Goal: Communication & Community: Answer question/provide support

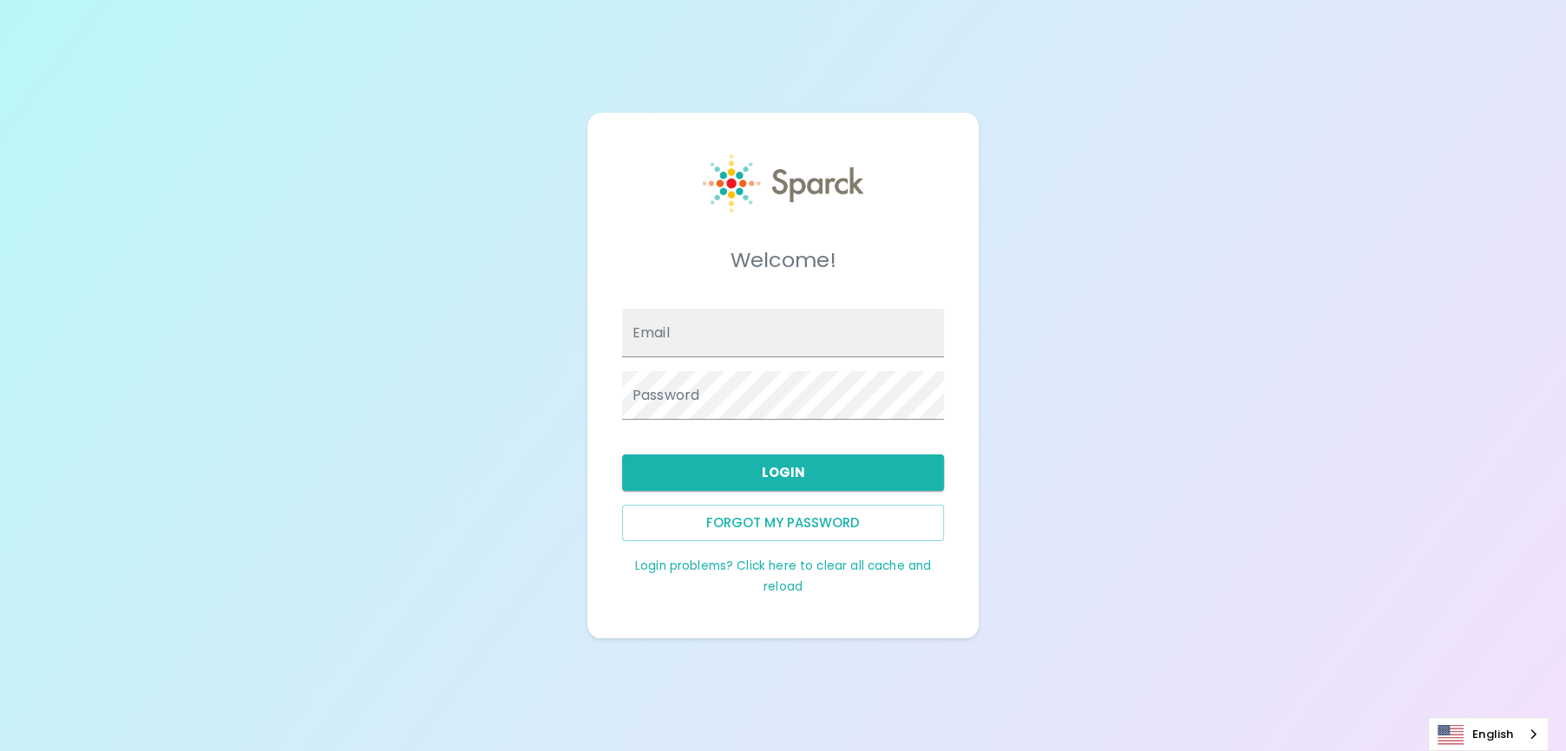
click at [669, 333] on input "Email" at bounding box center [783, 333] width 322 height 49
type input "[EMAIL_ADDRESS][DOMAIN_NAME]"
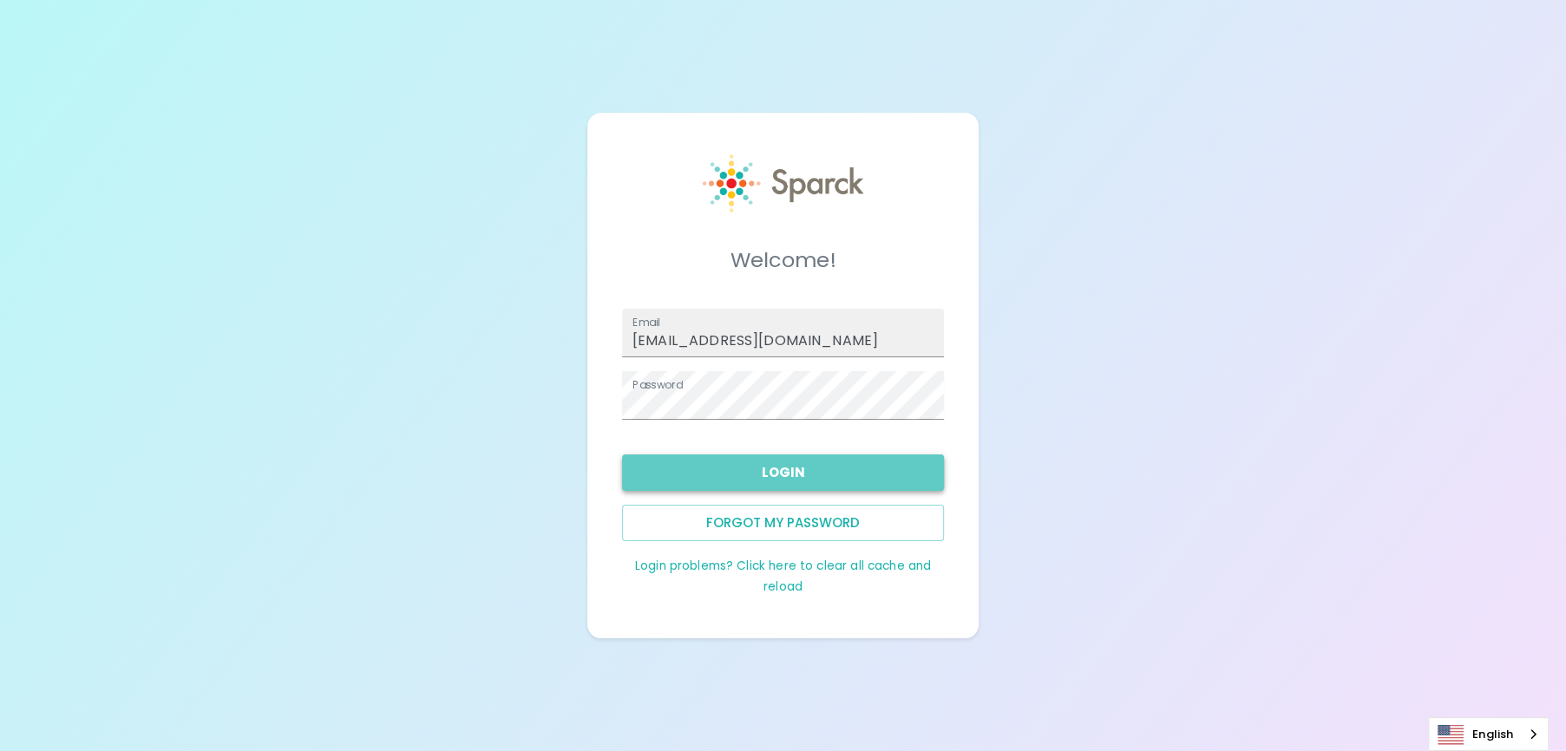
click at [751, 462] on button "Login" at bounding box center [783, 473] width 322 height 36
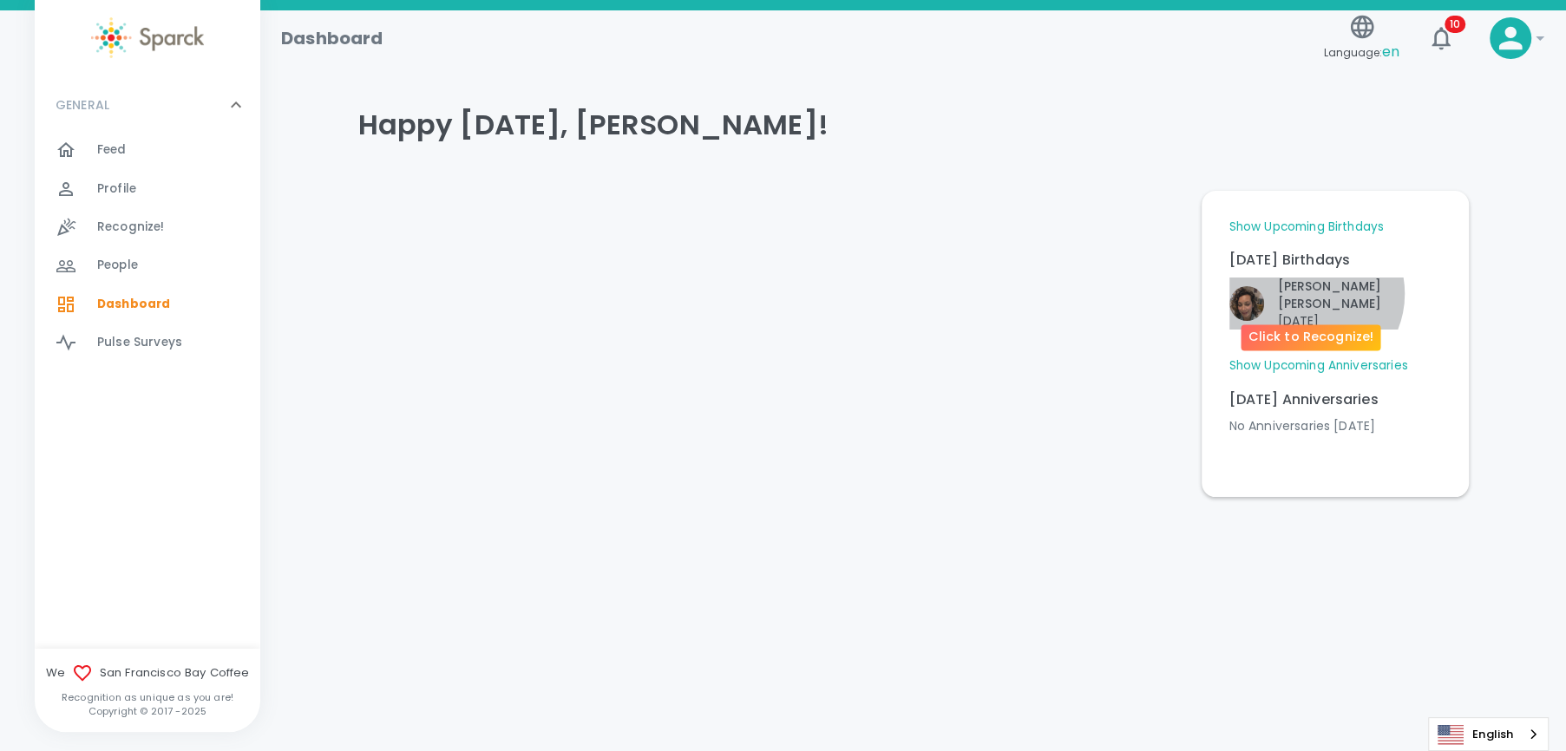
click at [1308, 293] on p "Nicole Perry" at bounding box center [1359, 295] width 163 height 35
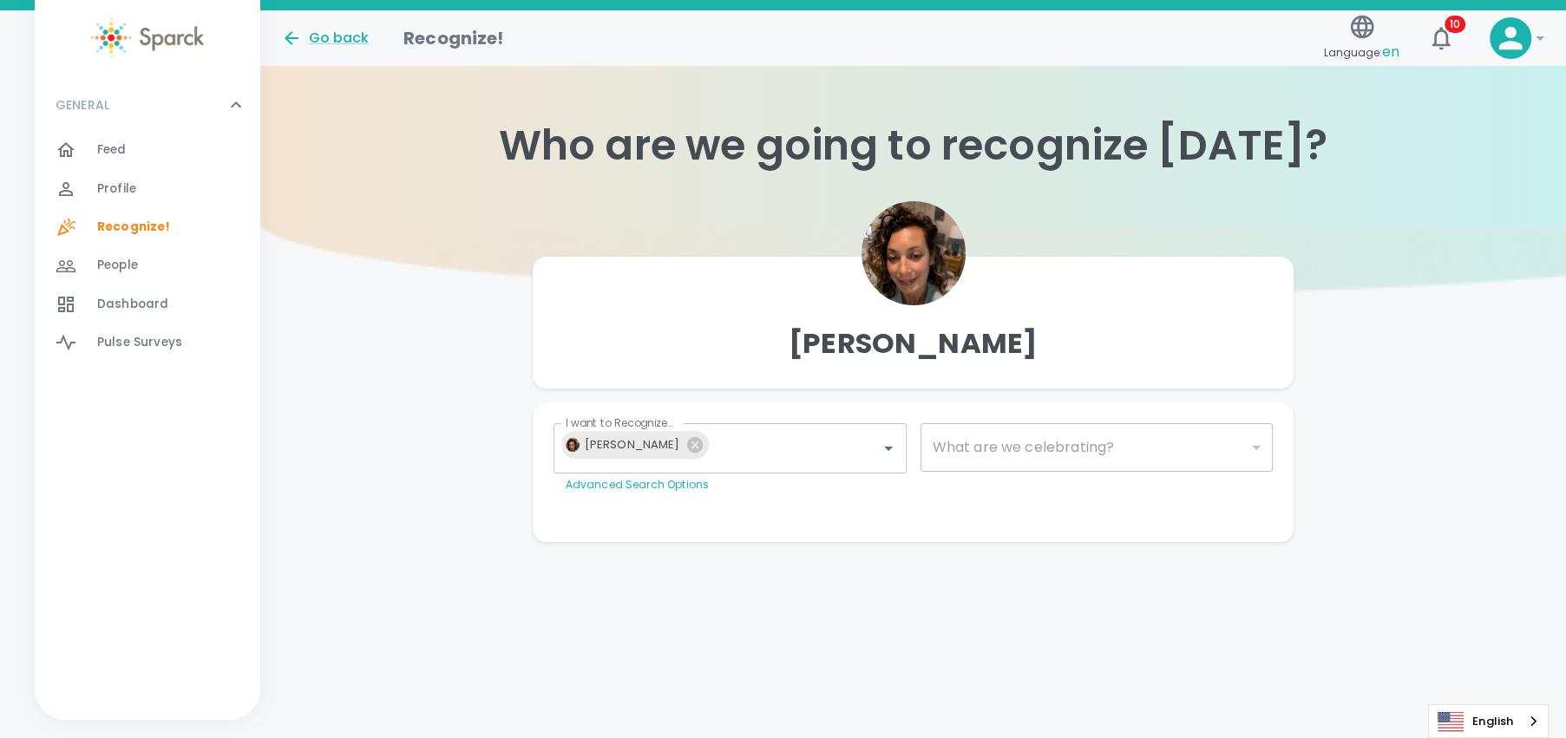
type input "2072"
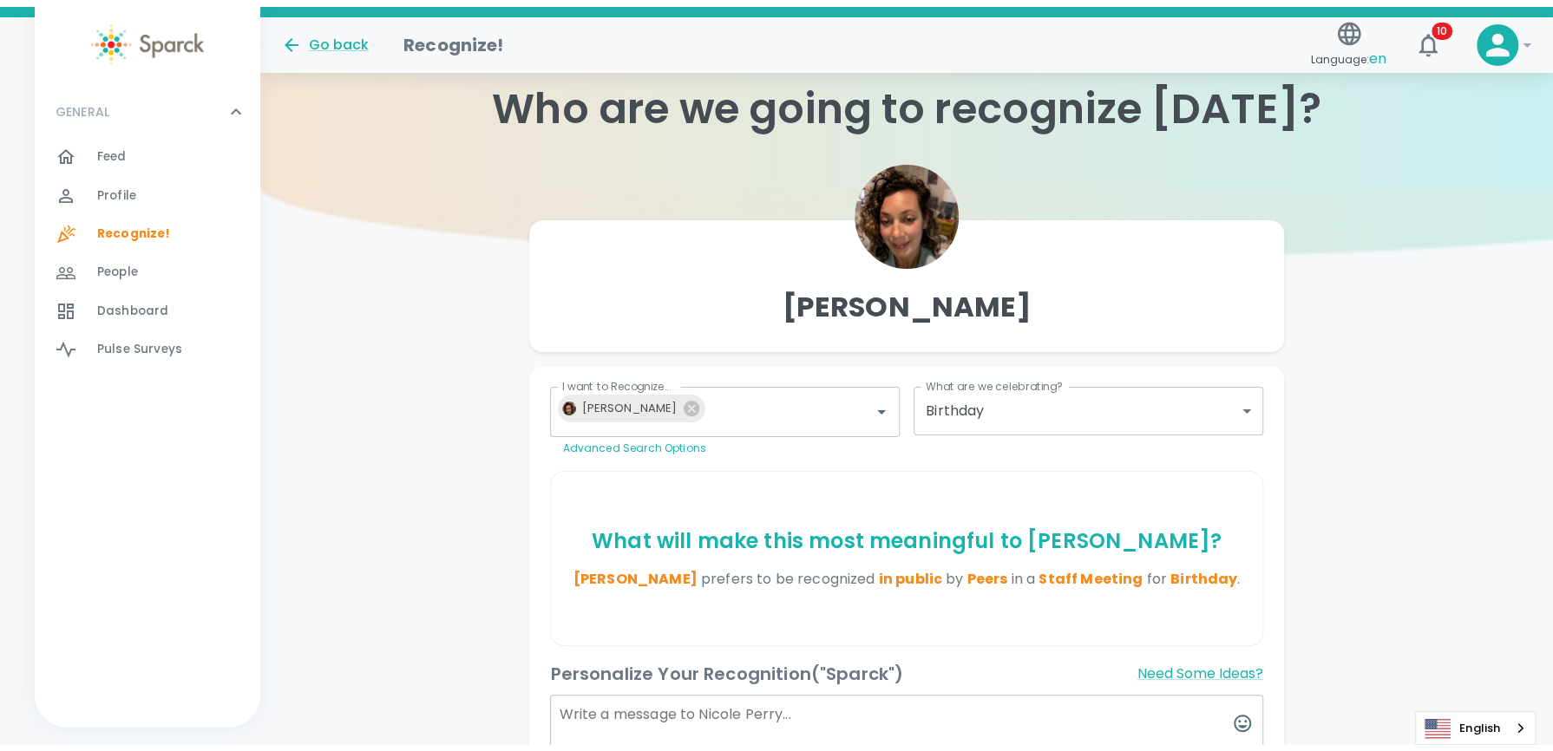
scroll to position [36, 0]
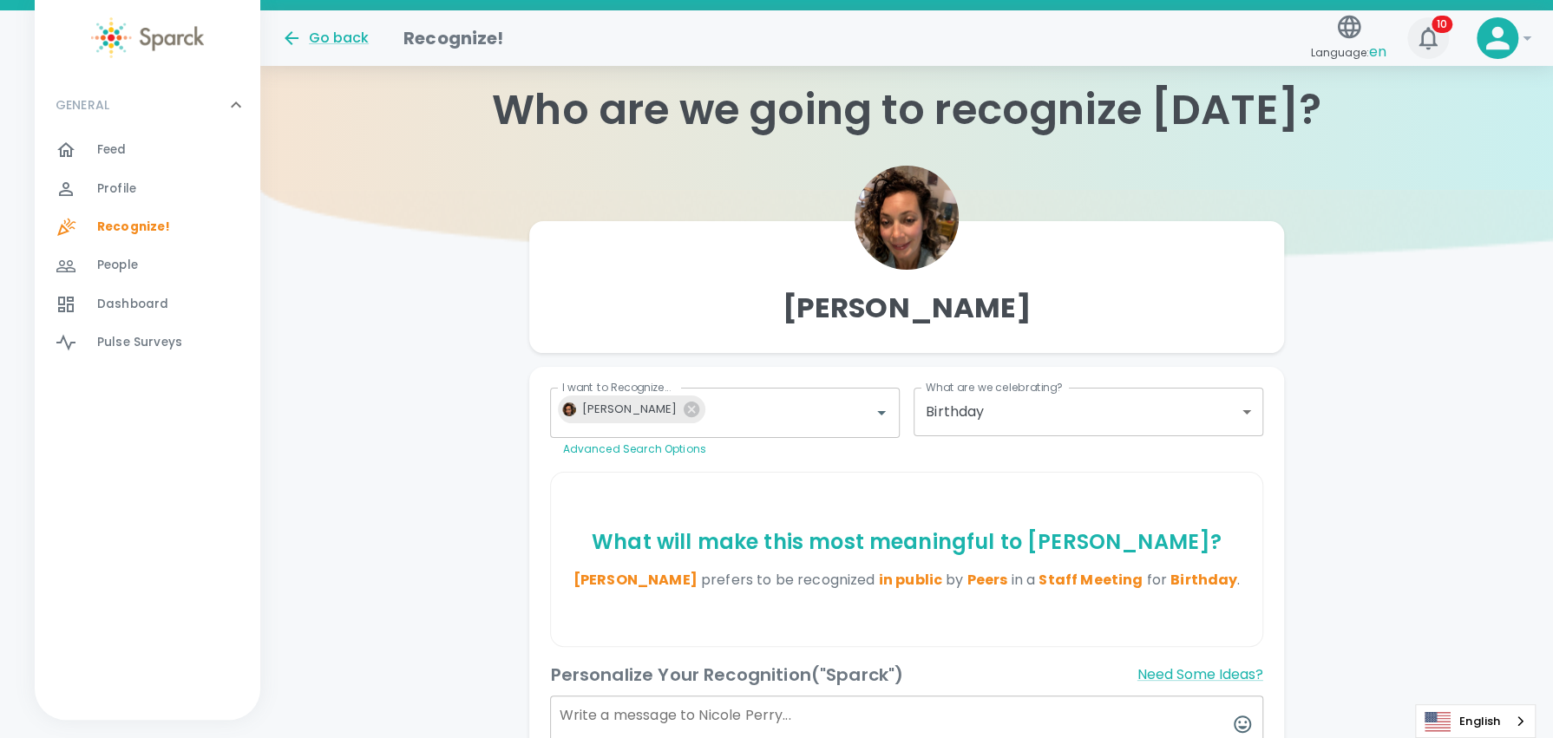
click at [1442, 29] on span "10" at bounding box center [1442, 24] width 21 height 17
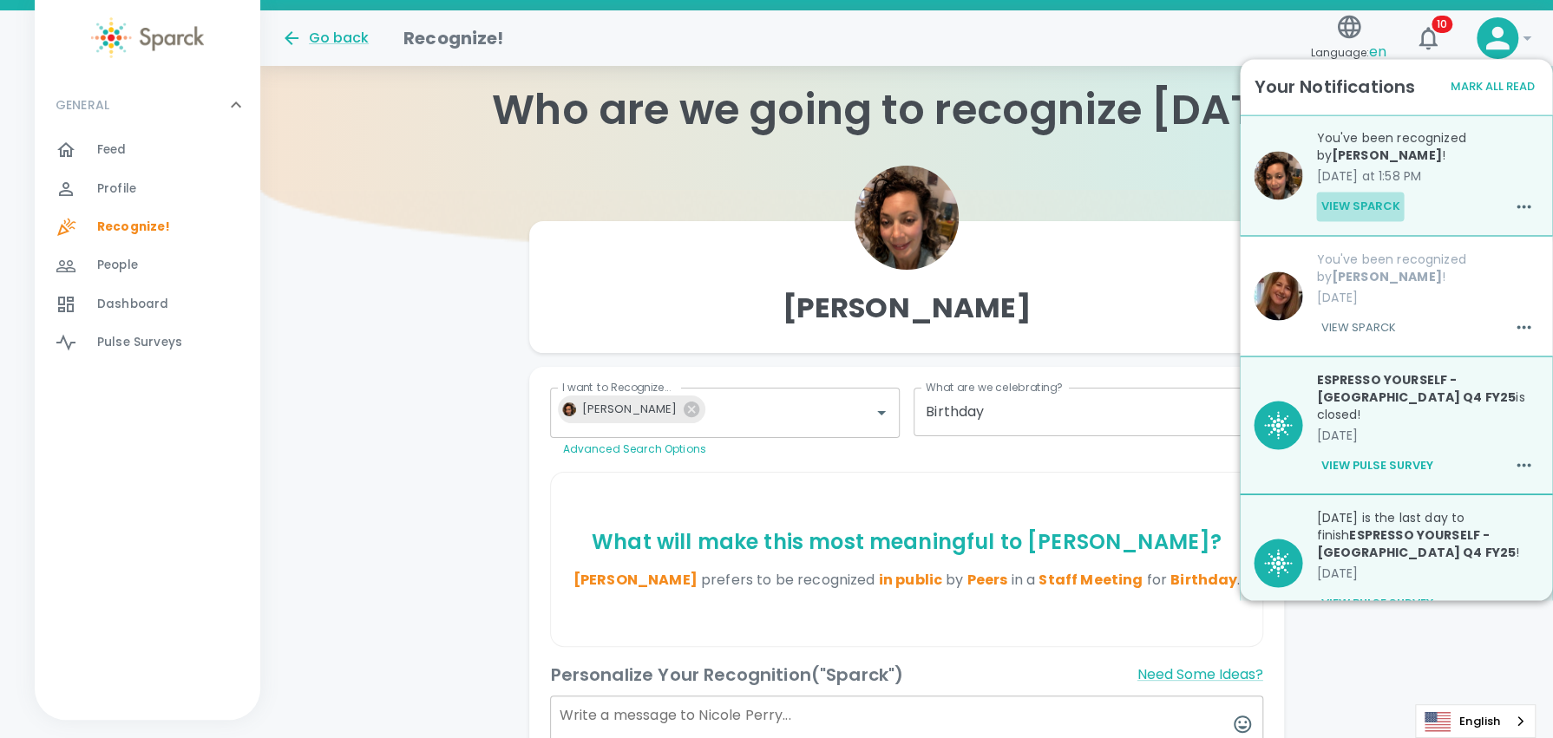
click at [1369, 200] on button "View Sparck" at bounding box center [1360, 206] width 88 height 29
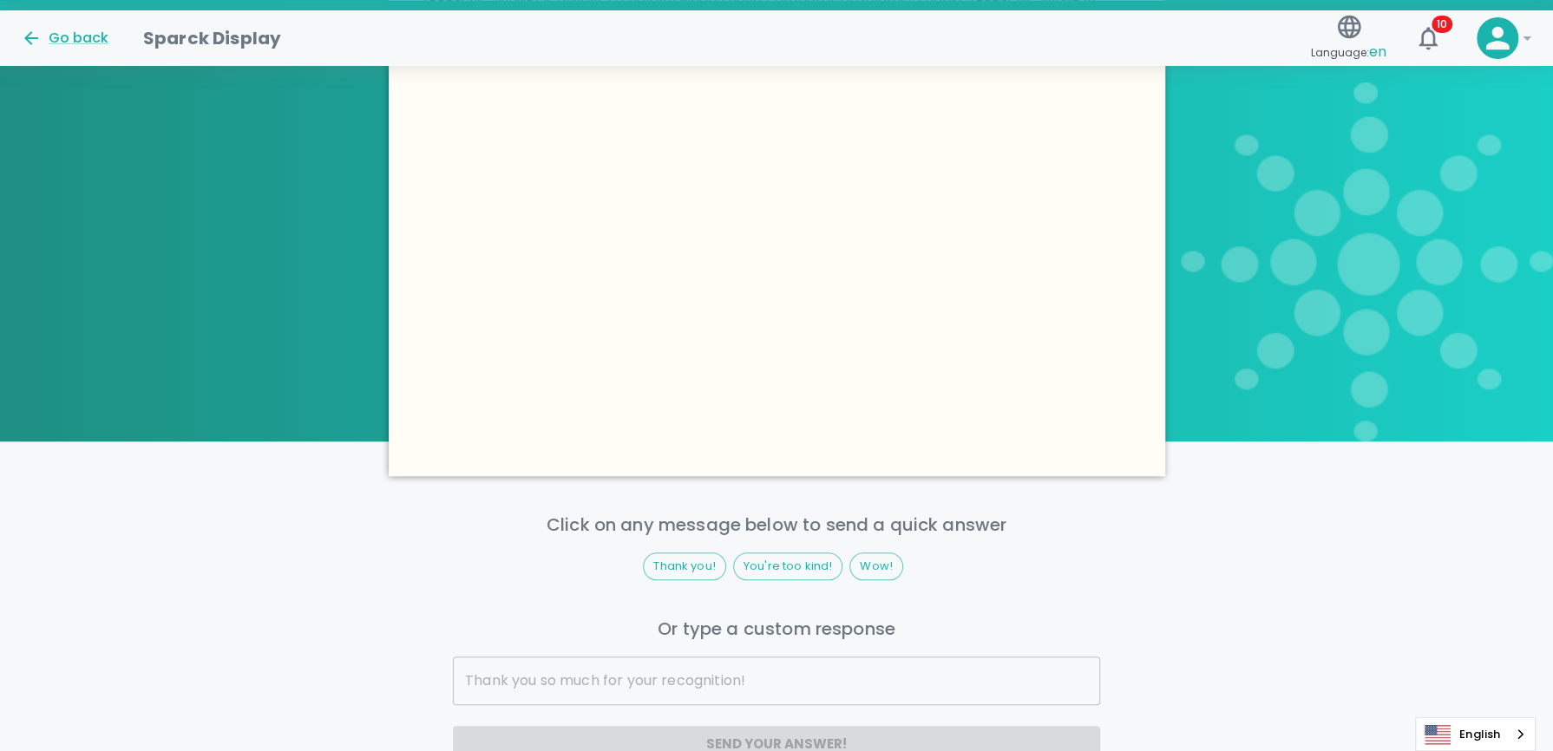
scroll to position [730, 0]
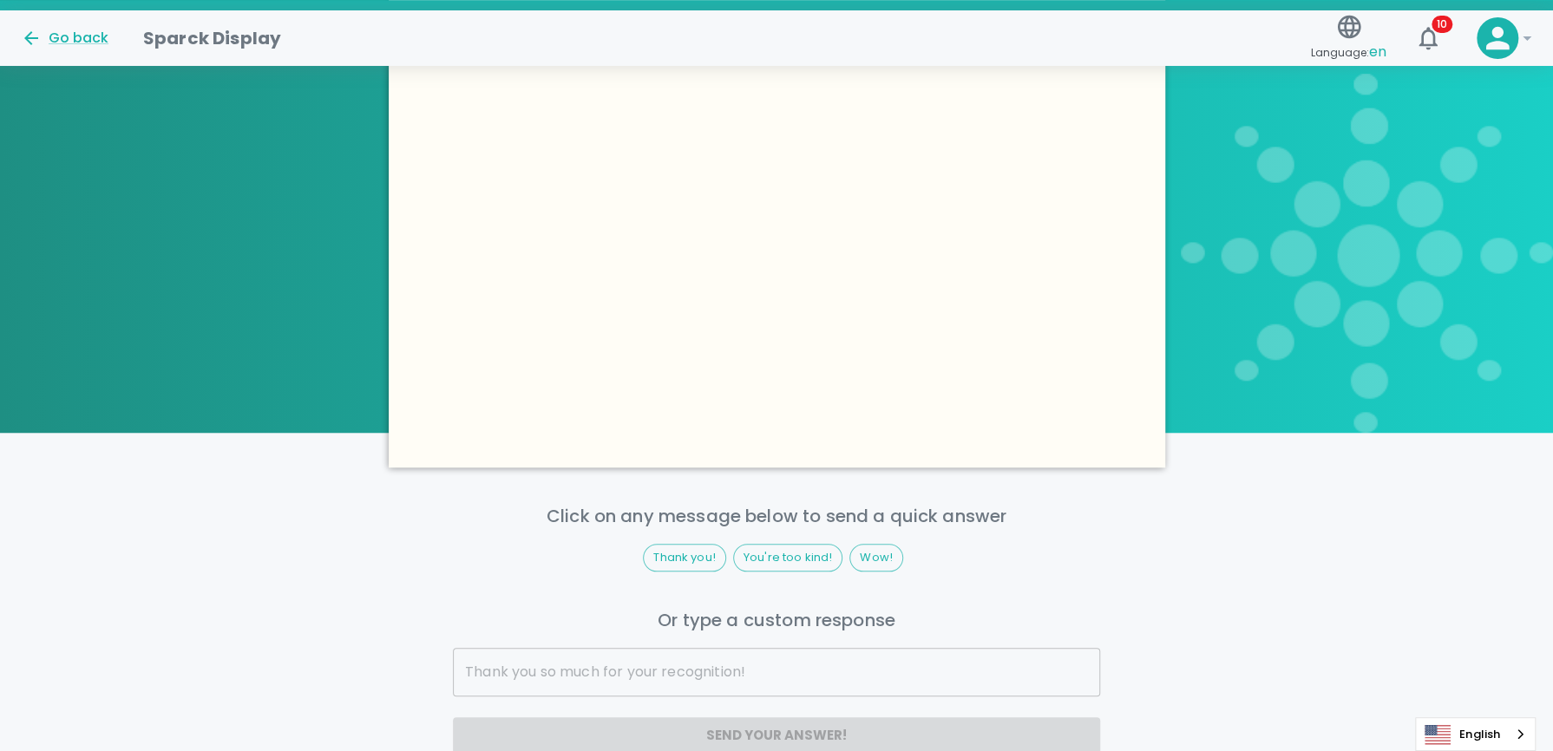
click at [661, 661] on input "text" at bounding box center [776, 672] width 647 height 49
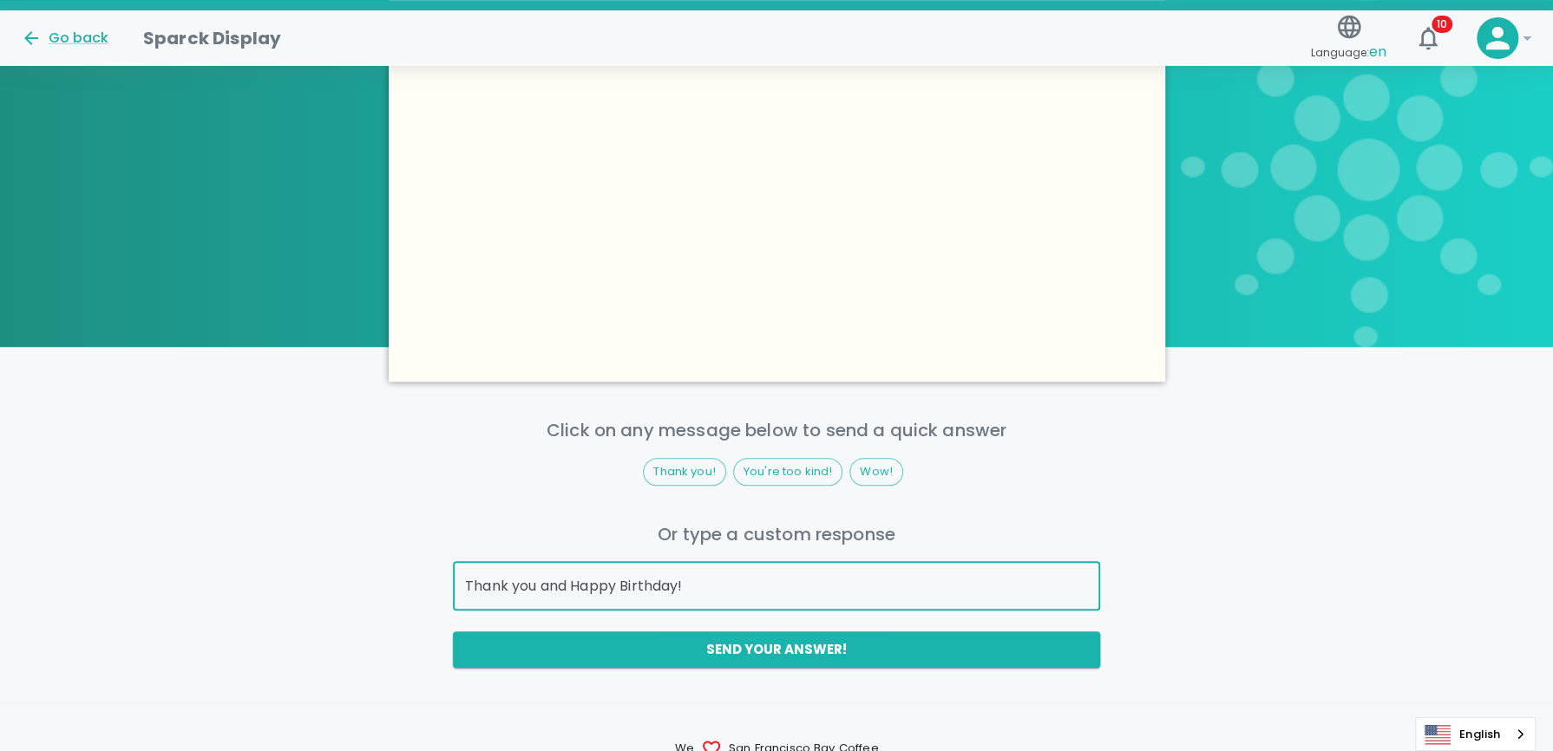
scroll to position [816, 0]
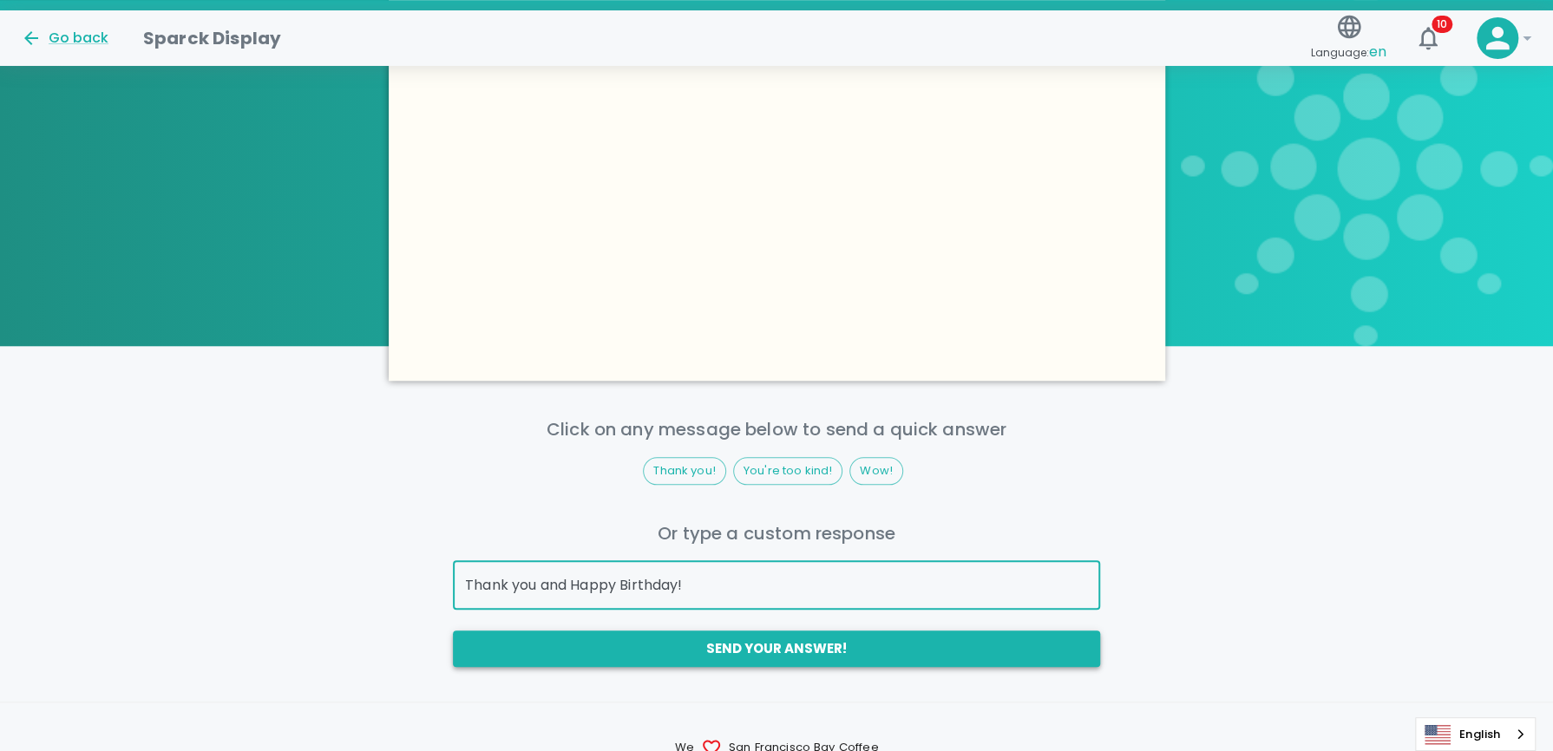
type input "Thank you and Happy Birthday!"
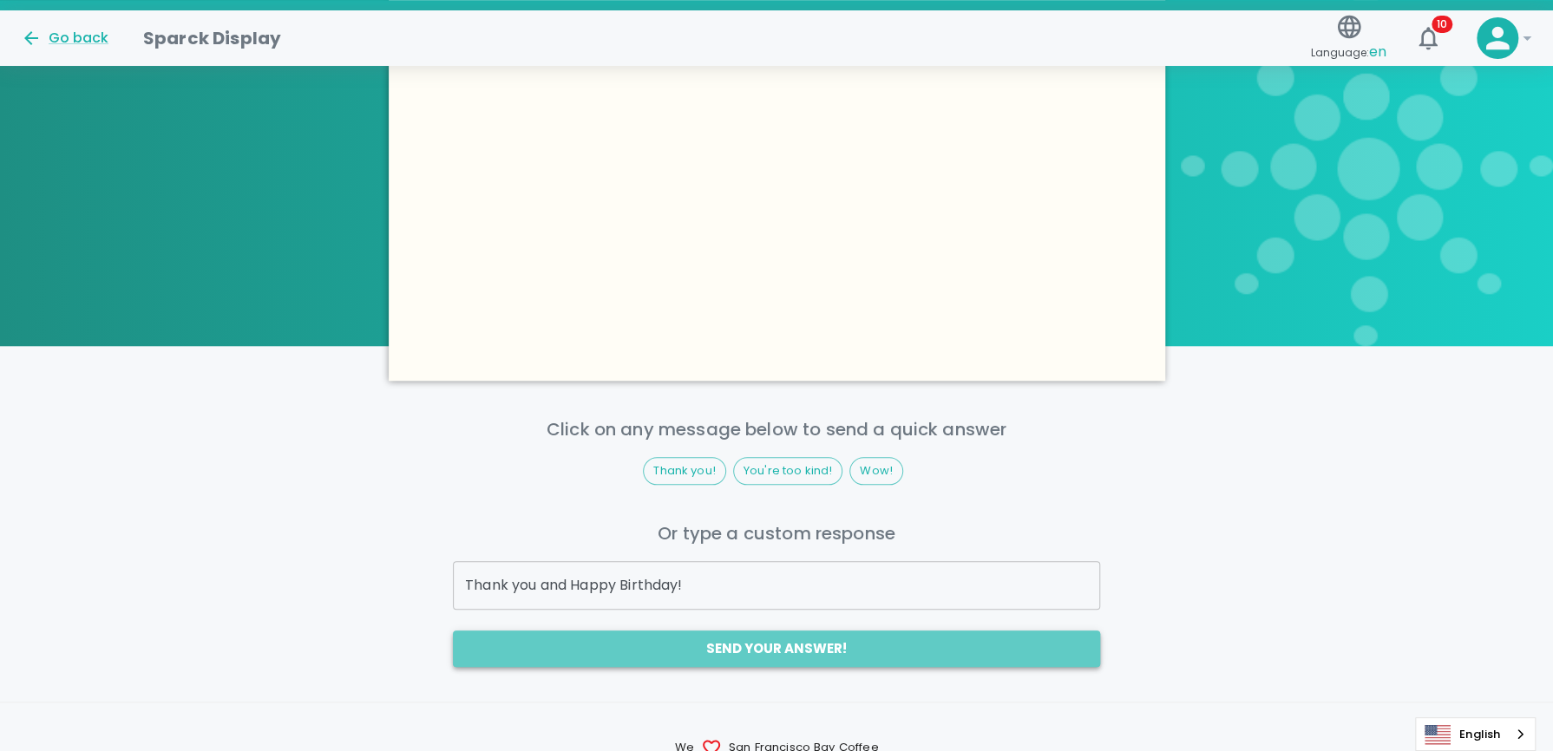
click at [821, 641] on button "Send your answer!" at bounding box center [776, 649] width 647 height 36
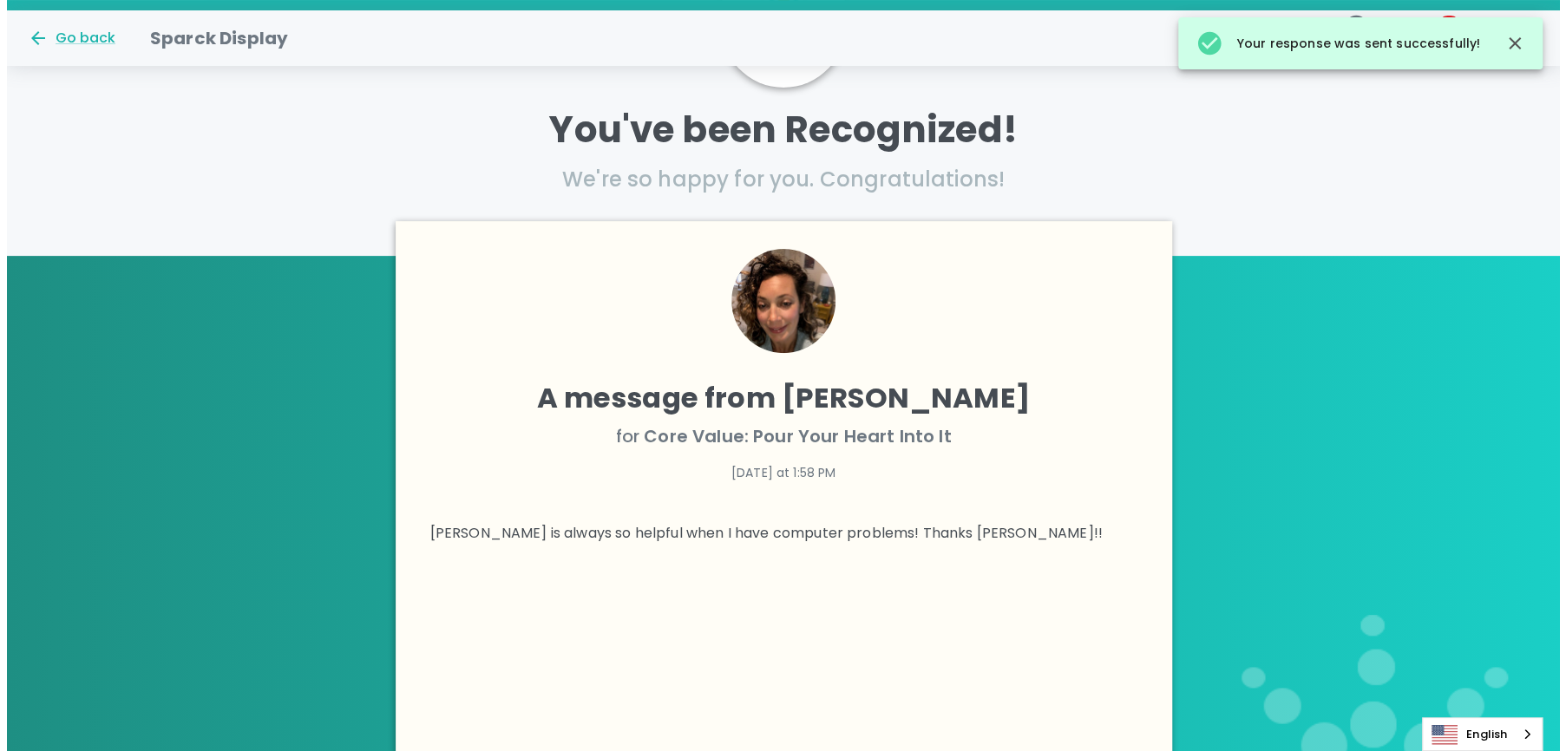
scroll to position [0, 0]
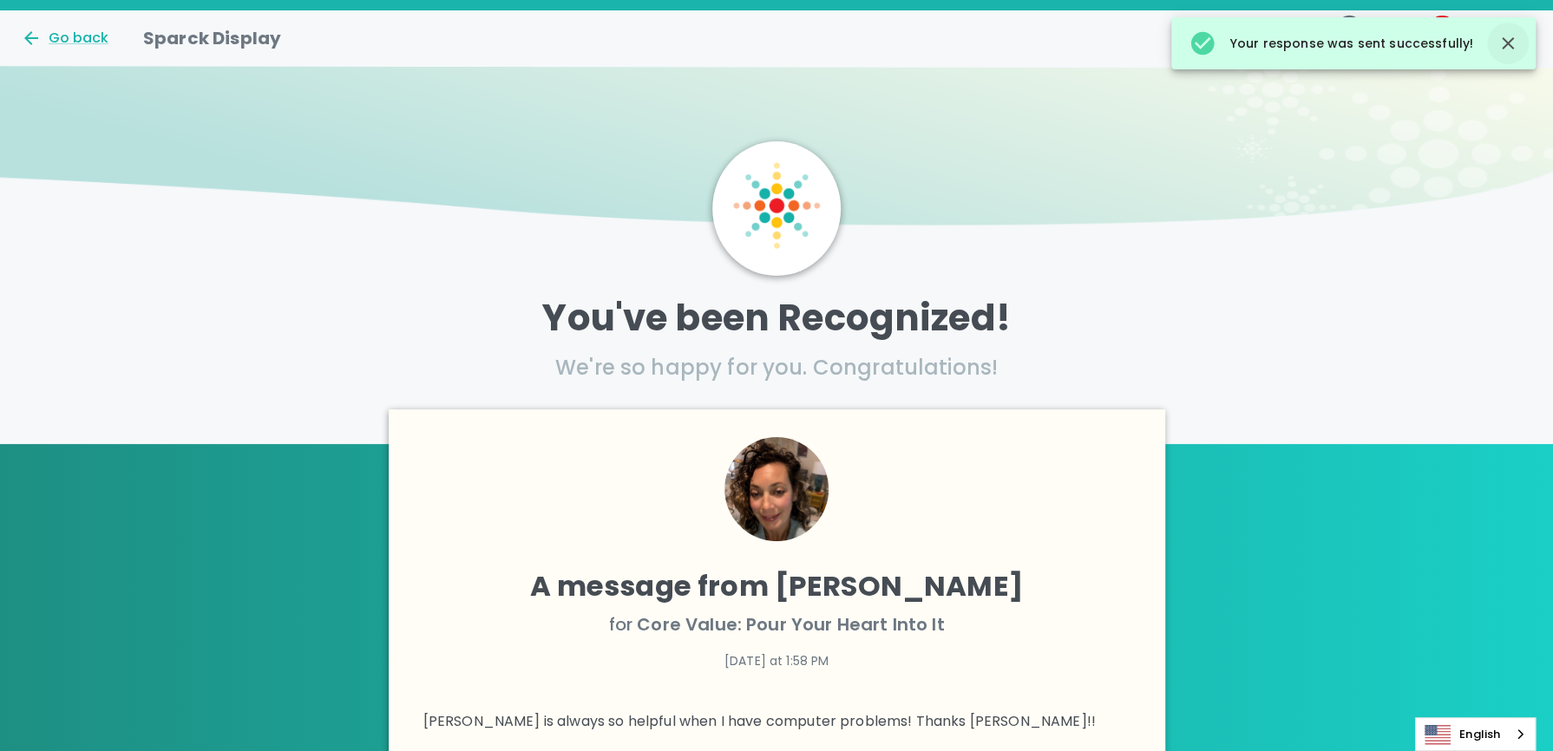
click at [1514, 36] on icon "button" at bounding box center [1508, 43] width 21 height 21
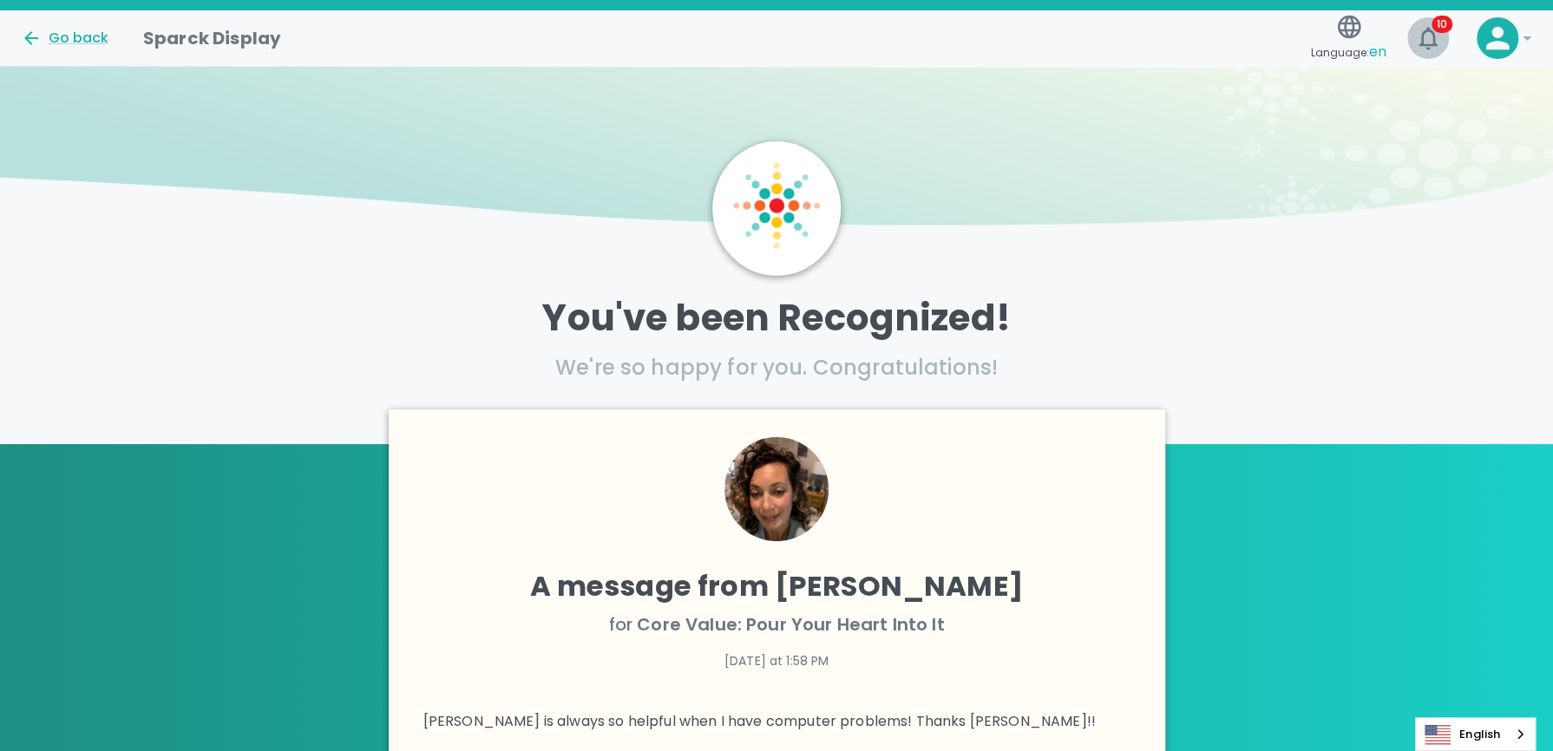
click at [1426, 31] on icon "button" at bounding box center [1428, 38] width 18 height 23
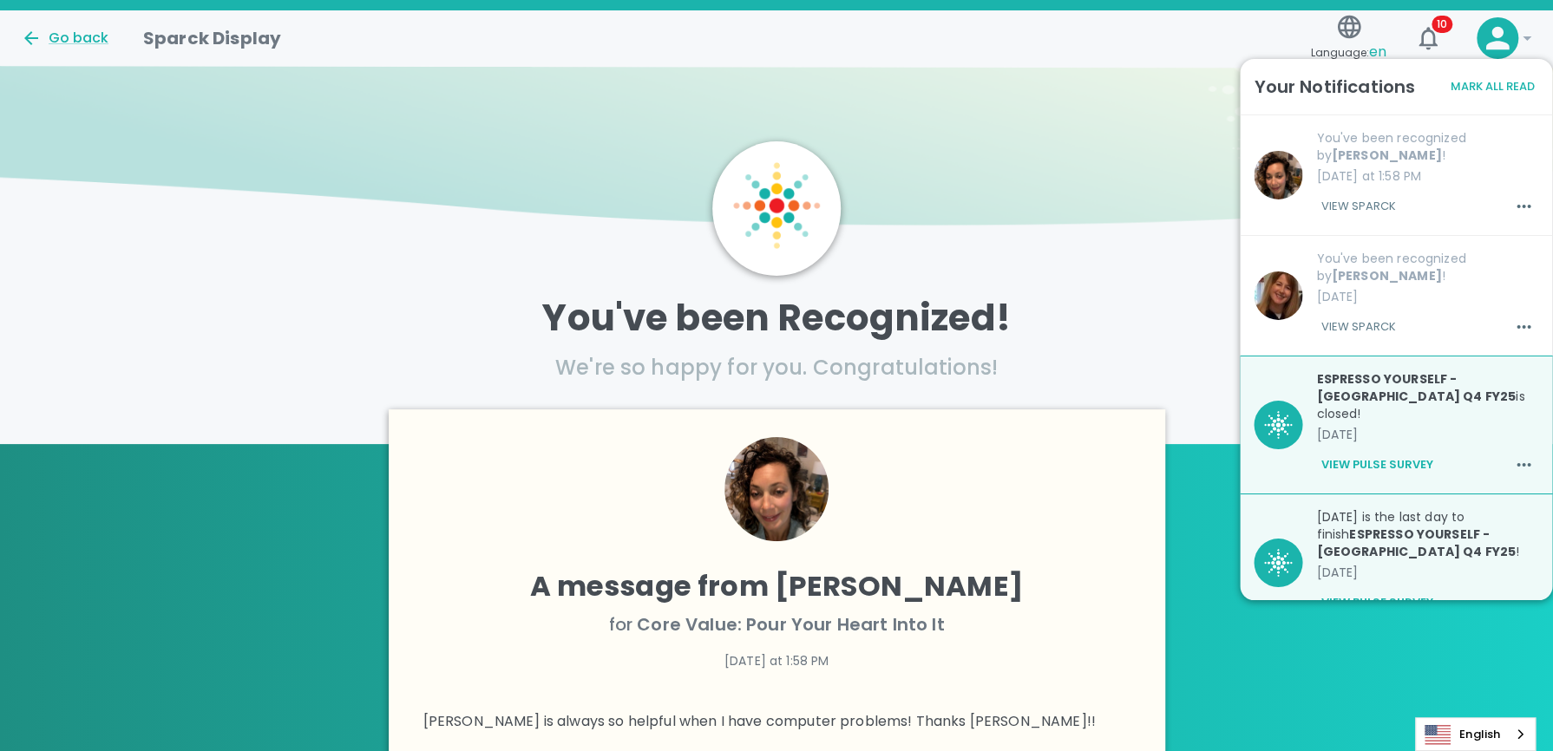
click at [1140, 148] on img at bounding box center [776, 153] width 1553 height 174
click at [1439, 32] on span "10" at bounding box center [1442, 24] width 21 height 17
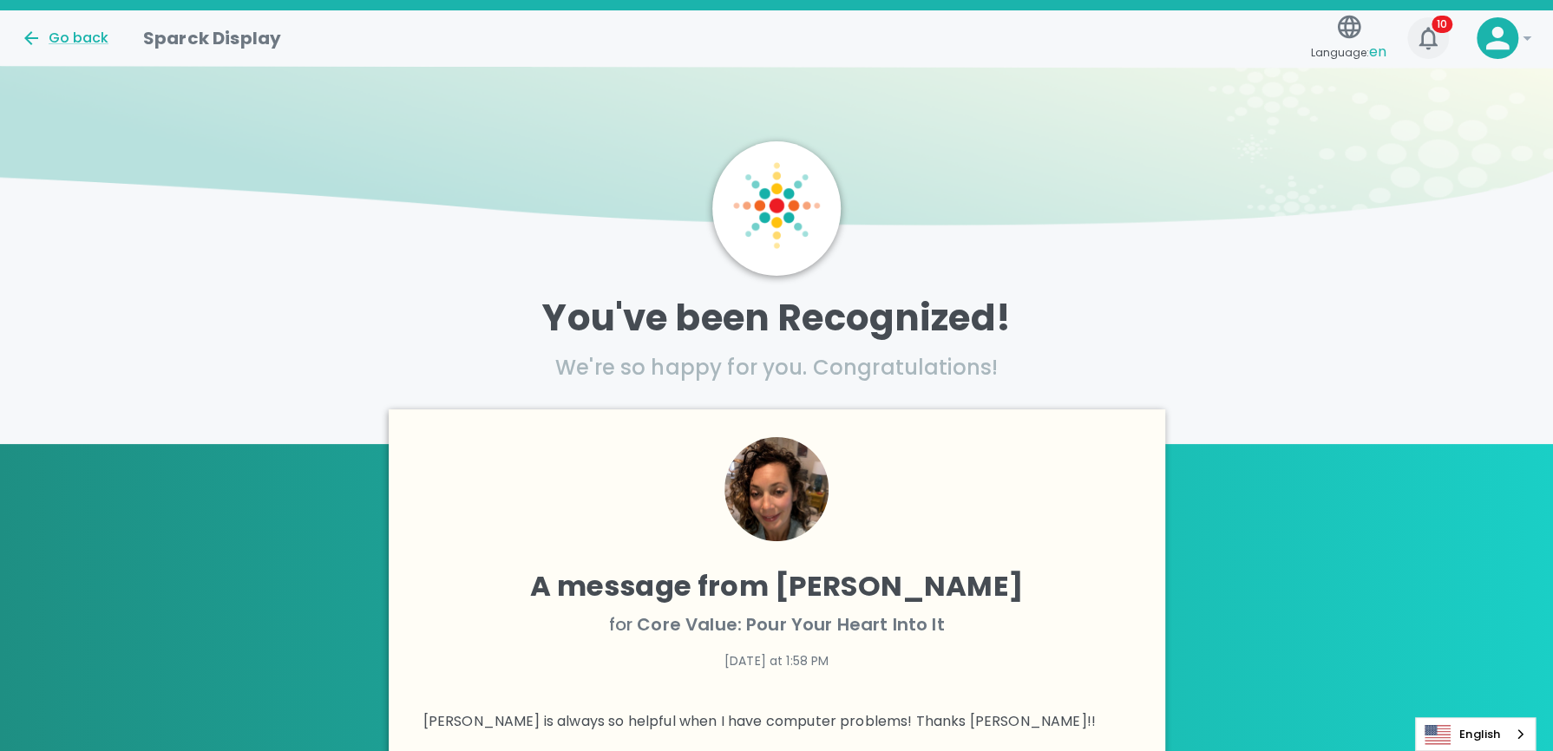
click at [1433, 48] on icon "button" at bounding box center [1428, 38] width 28 height 28
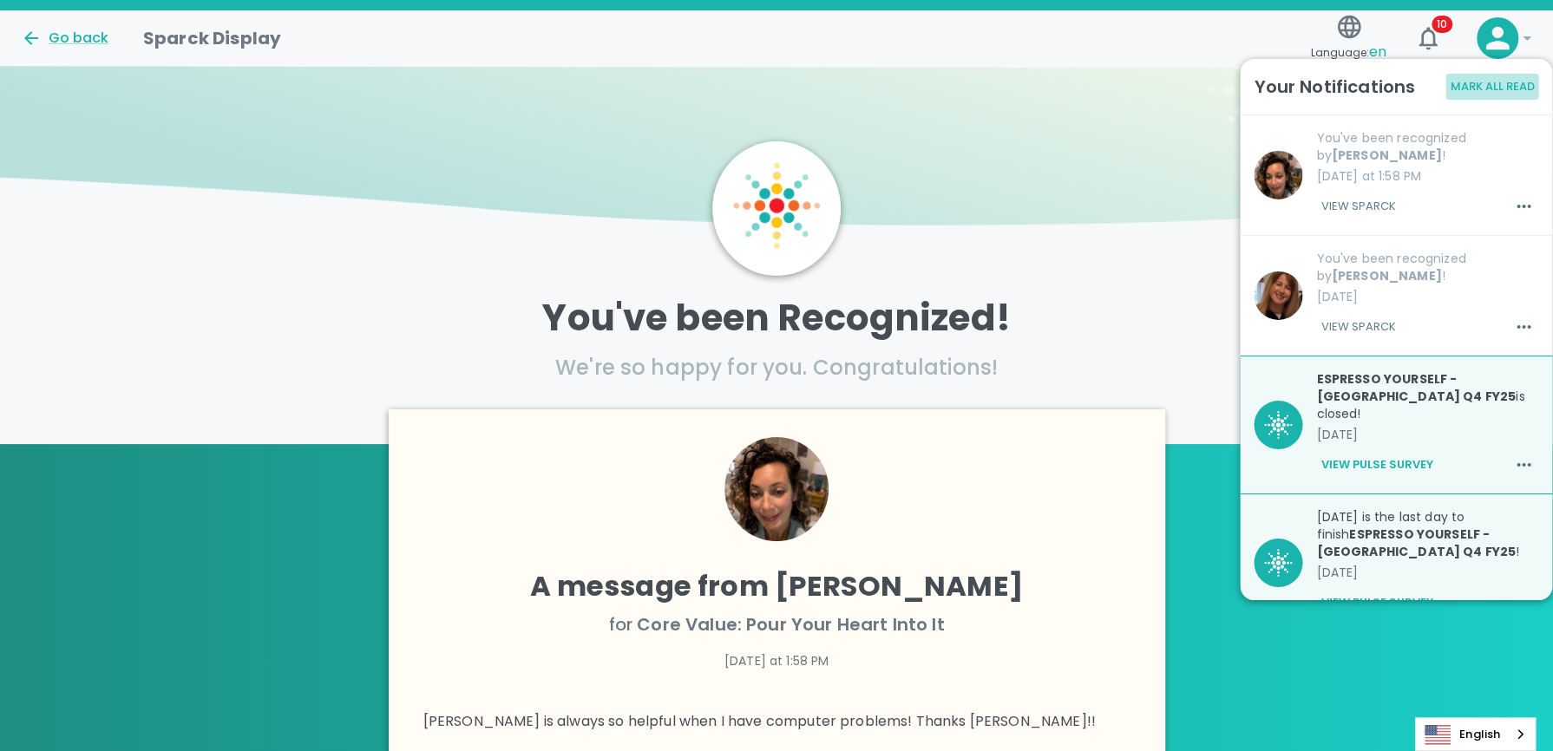
click at [1513, 92] on button "Mark All Read" at bounding box center [1491, 87] width 93 height 27
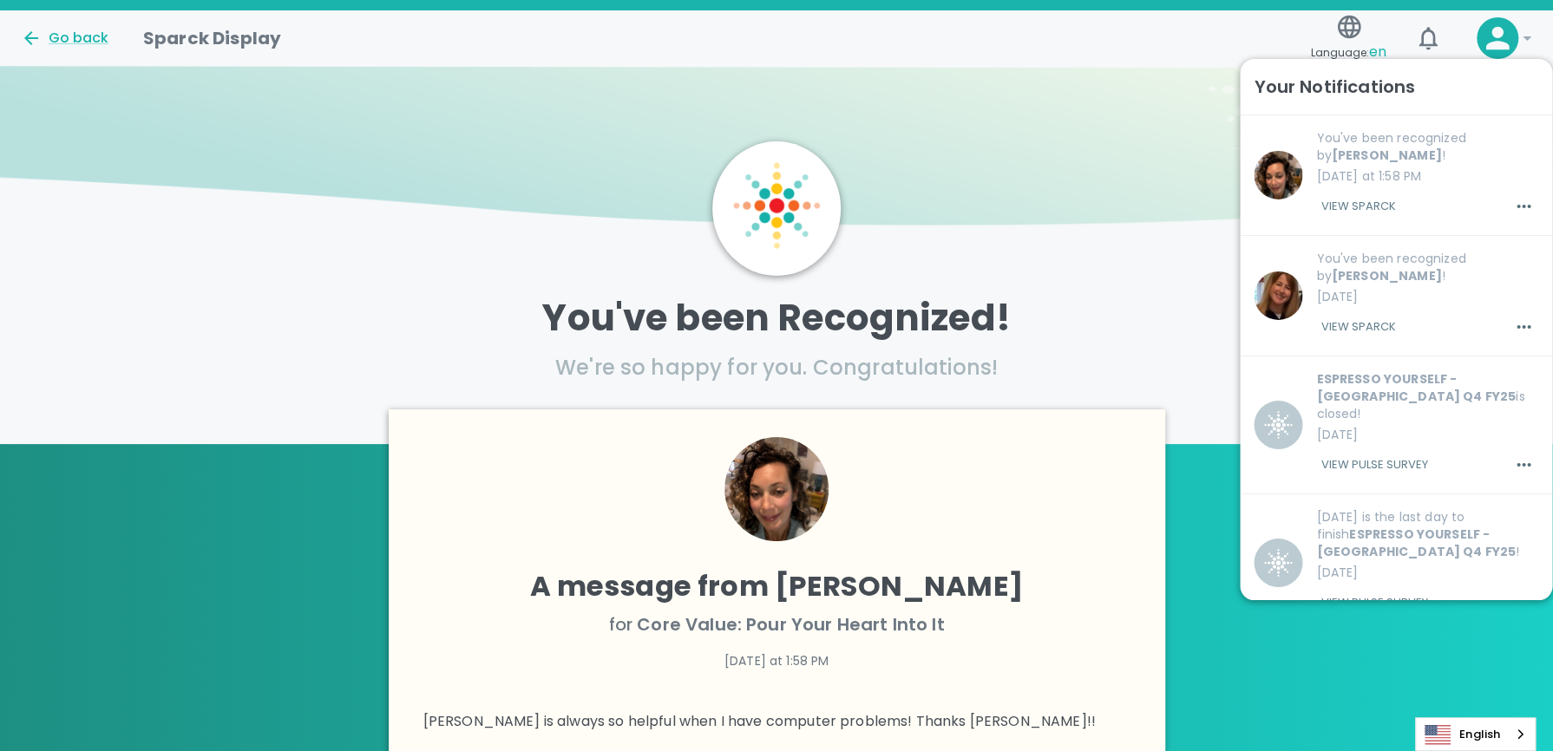
click at [1528, 29] on icon at bounding box center [1527, 38] width 21 height 21
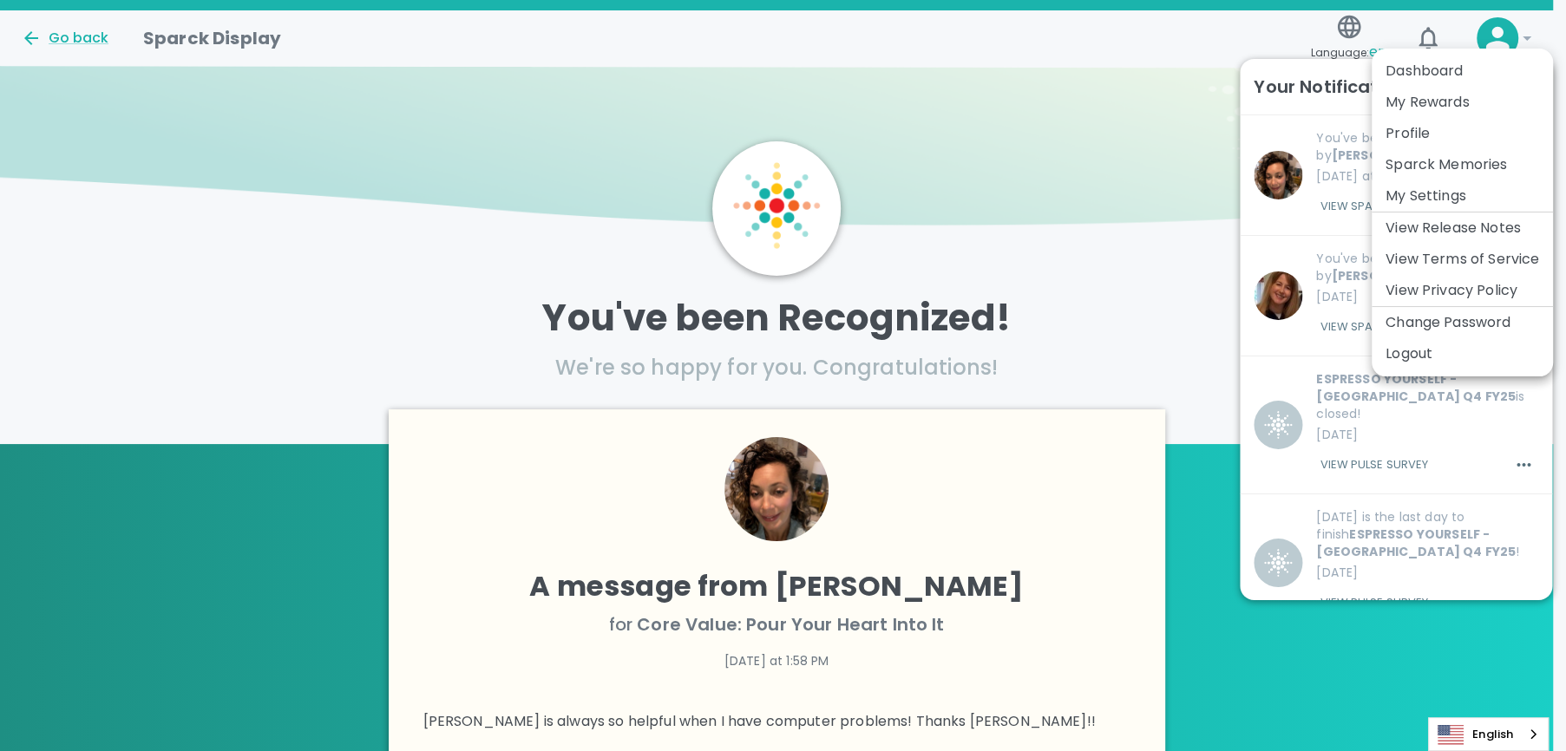
click at [1416, 69] on li "Dashboard" at bounding box center [1462, 71] width 181 height 31
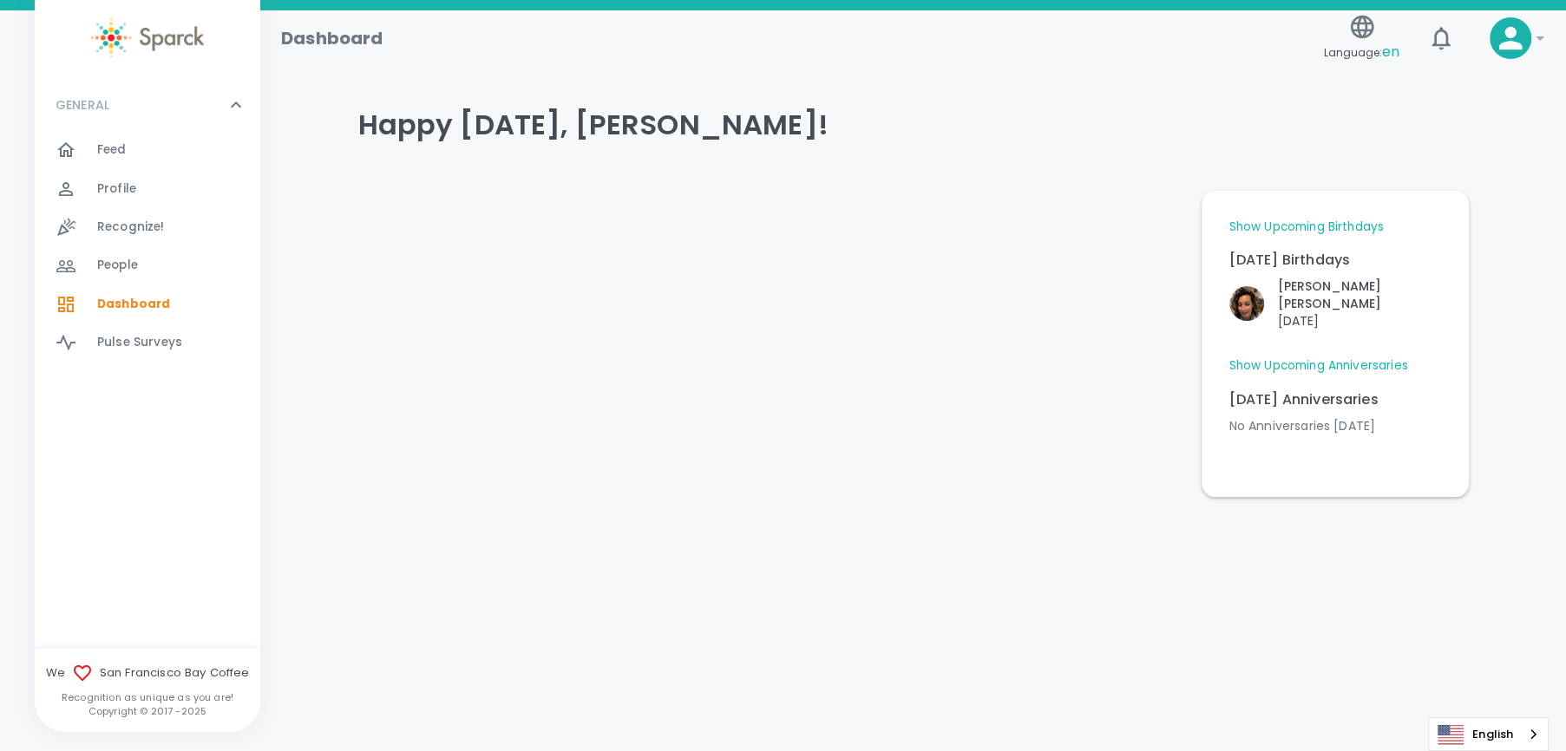
click at [1511, 40] on icon at bounding box center [1510, 38] width 35 height 35
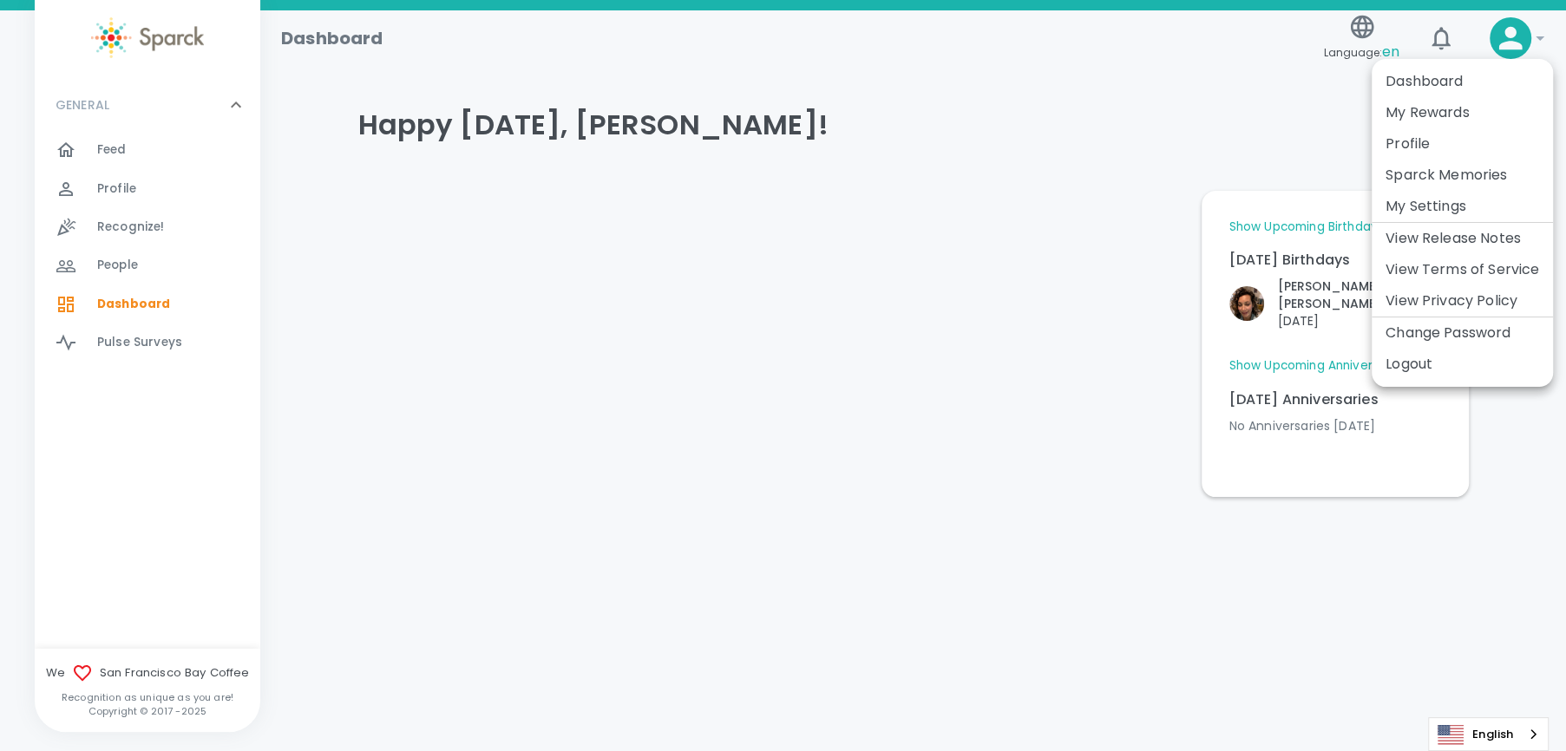
click at [1481, 361] on li "Logout" at bounding box center [1462, 364] width 181 height 31
